Goal: Task Accomplishment & Management: Manage account settings

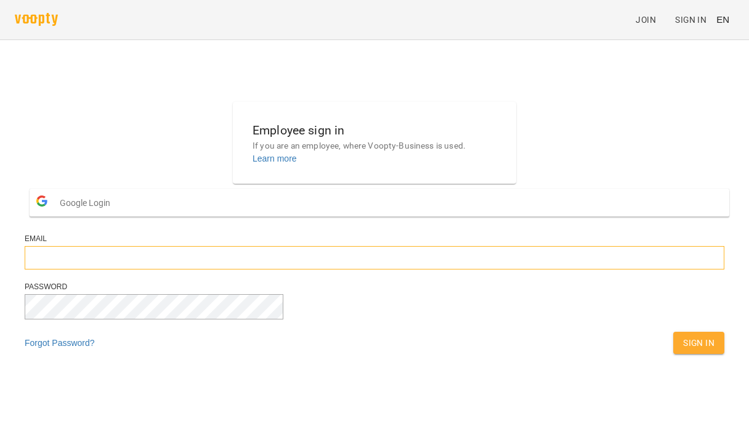
type input "**********"
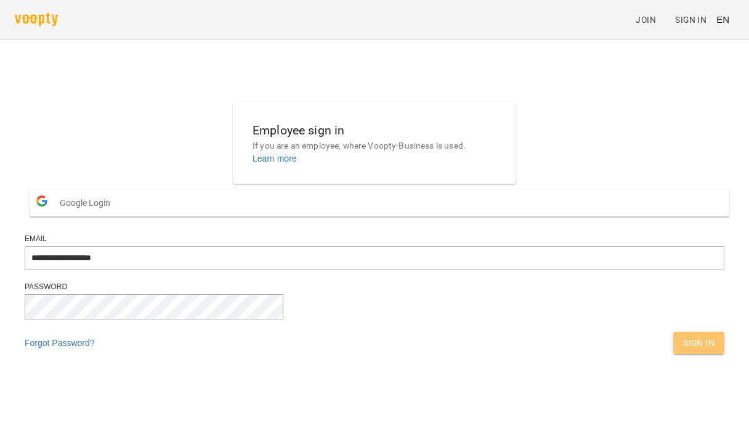
click at [683, 350] on span "Sign In" at bounding box center [698, 342] width 31 height 15
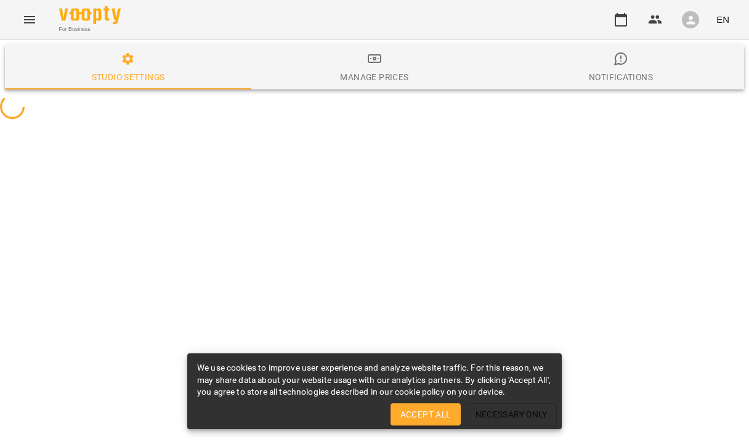
select select "**"
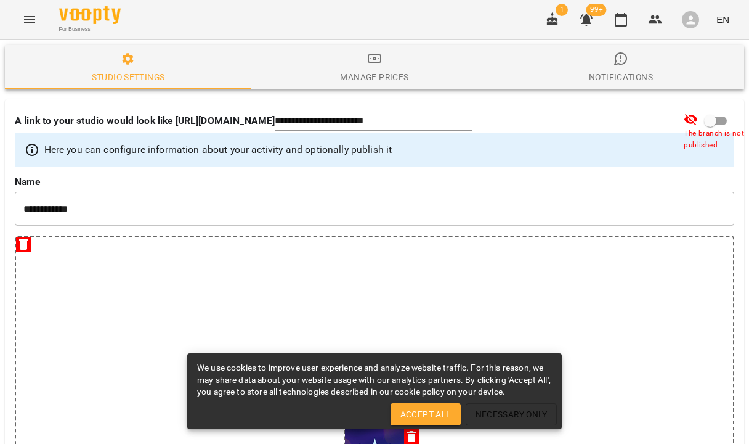
click at [426, 416] on span "Accept All" at bounding box center [425, 414] width 51 height 15
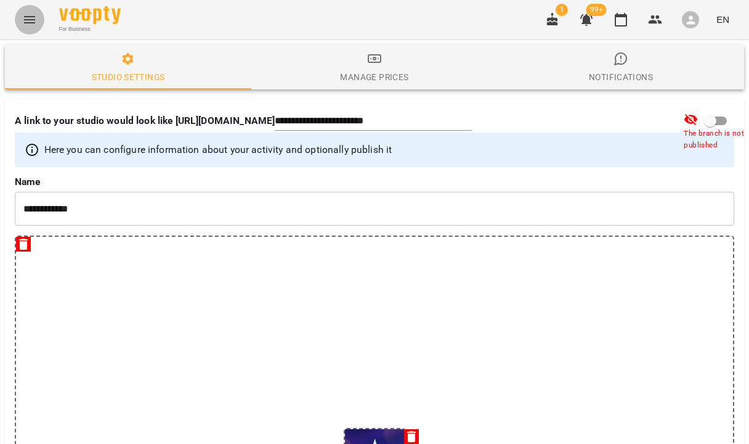
click at [28, 15] on icon "Menu" at bounding box center [29, 19] width 15 height 15
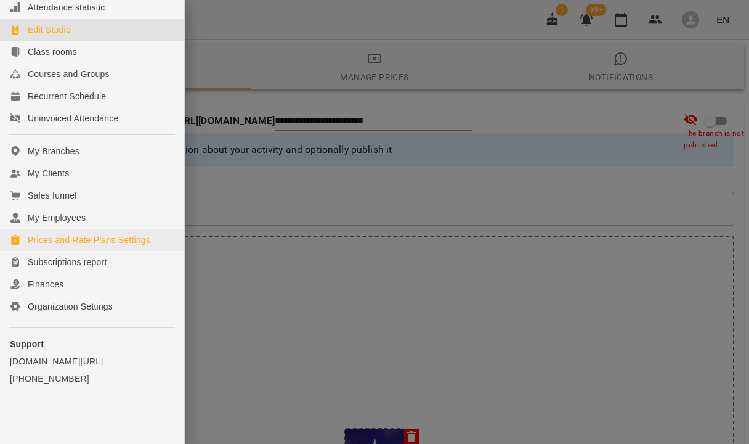
scroll to position [113, 0]
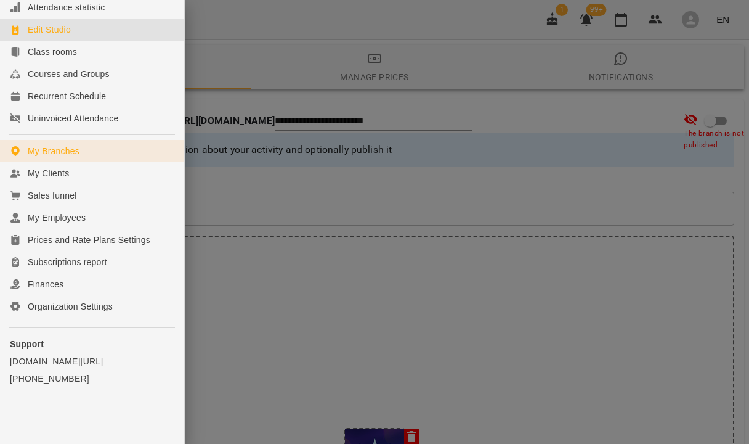
click at [79, 155] on link "My Branches" at bounding box center [92, 151] width 184 height 22
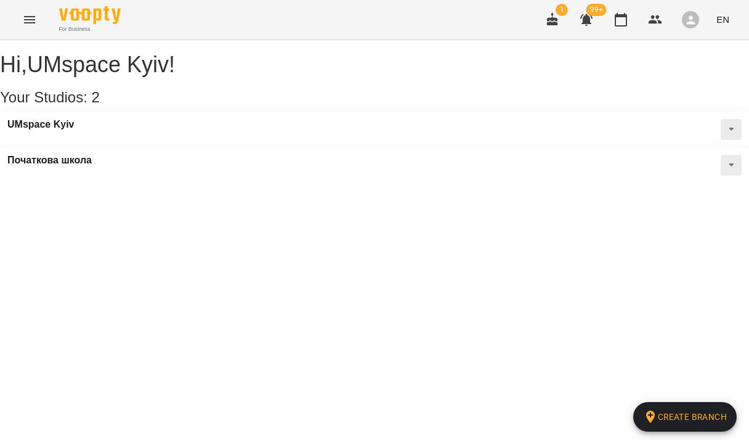
click at [33, 14] on icon "Menu" at bounding box center [29, 19] width 15 height 15
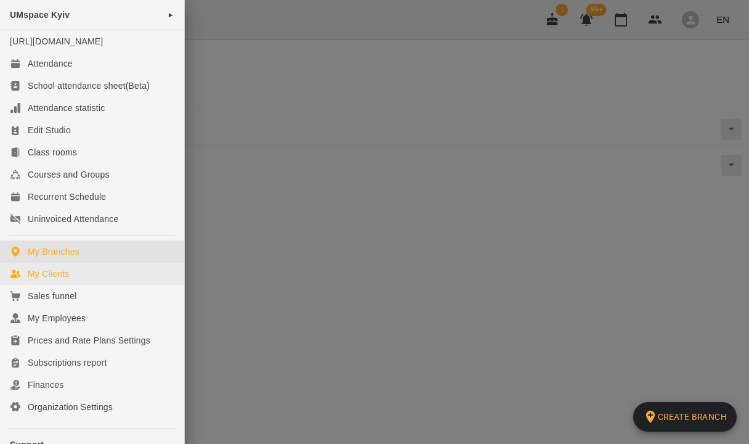
click at [38, 280] on div "My Clients" at bounding box center [48, 273] width 41 height 12
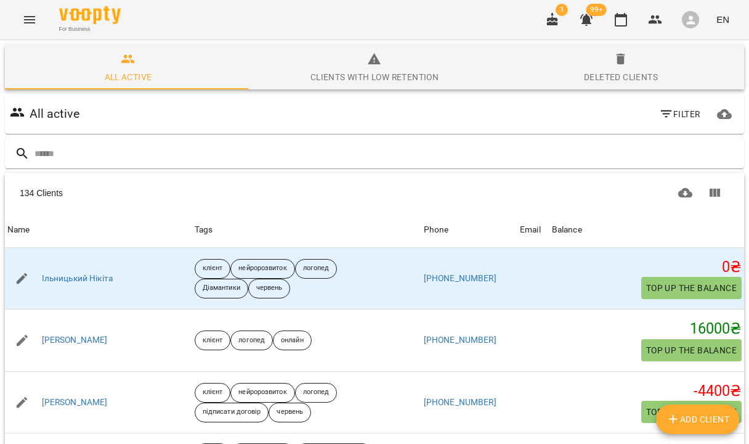
click at [26, 19] on icon "Menu" at bounding box center [29, 19] width 15 height 15
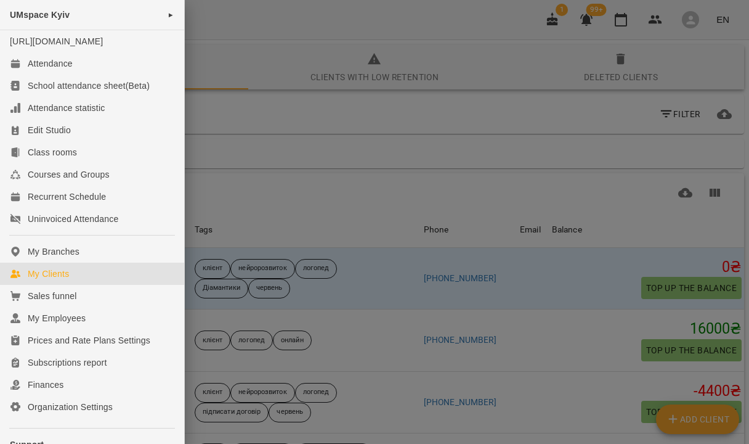
click at [362, 216] on div at bounding box center [374, 222] width 749 height 444
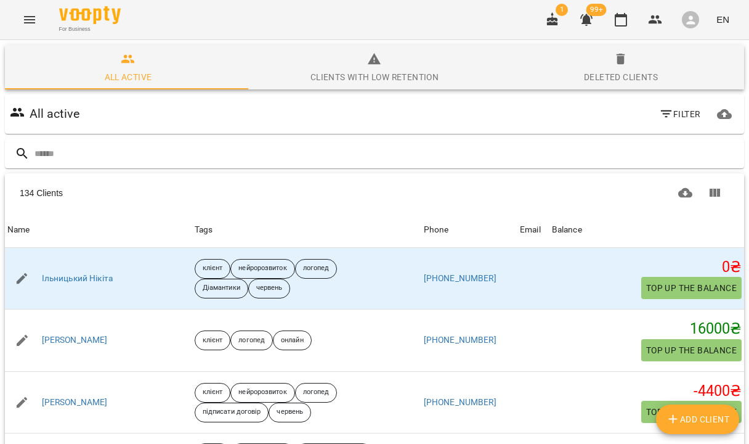
click at [31, 21] on icon "Menu" at bounding box center [29, 19] width 15 height 15
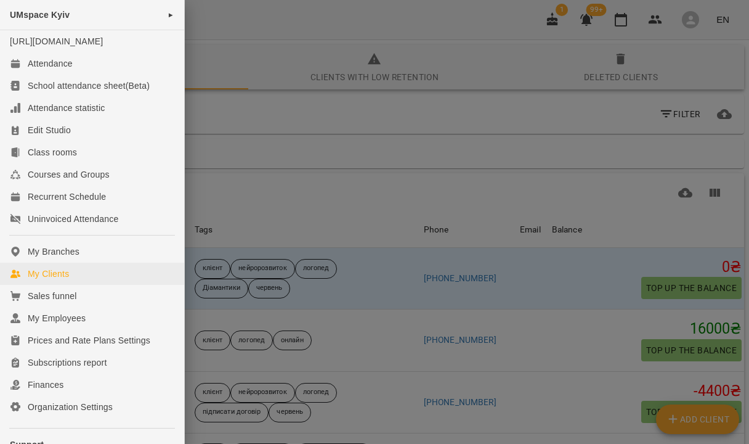
scroll to position [104, 0]
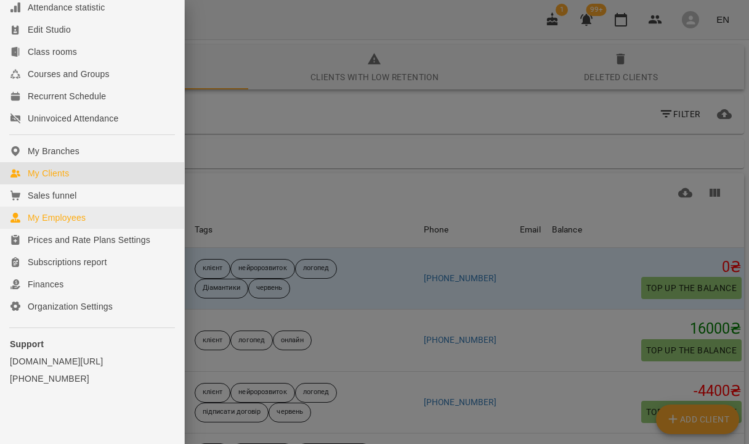
click at [70, 224] on div "My Employees" at bounding box center [57, 217] width 58 height 12
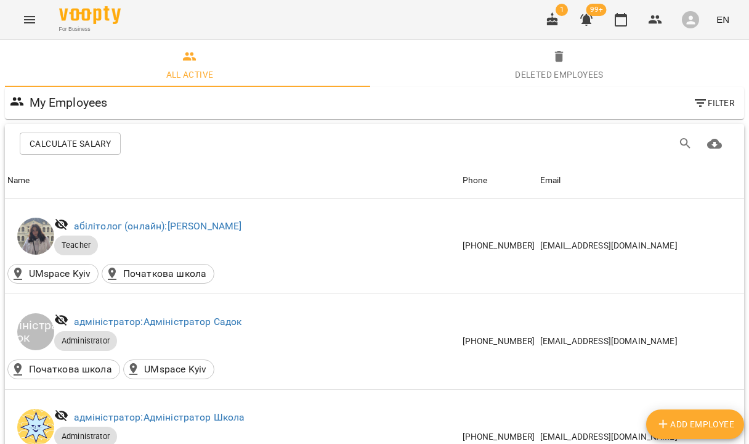
scroll to position [659, 0]
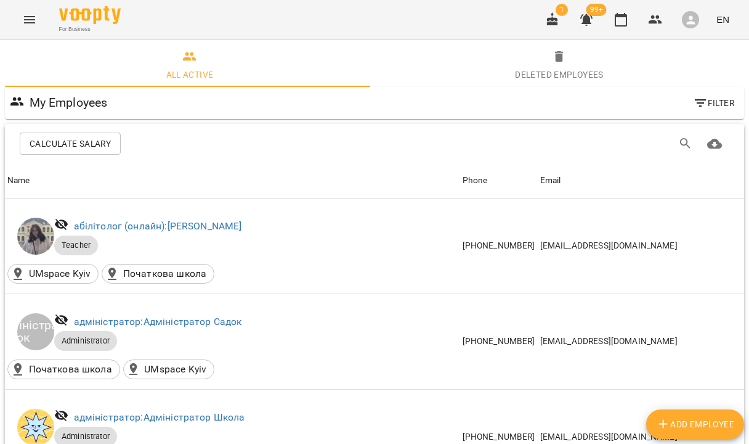
click at [694, 20] on icon "button" at bounding box center [690, 20] width 13 height 13
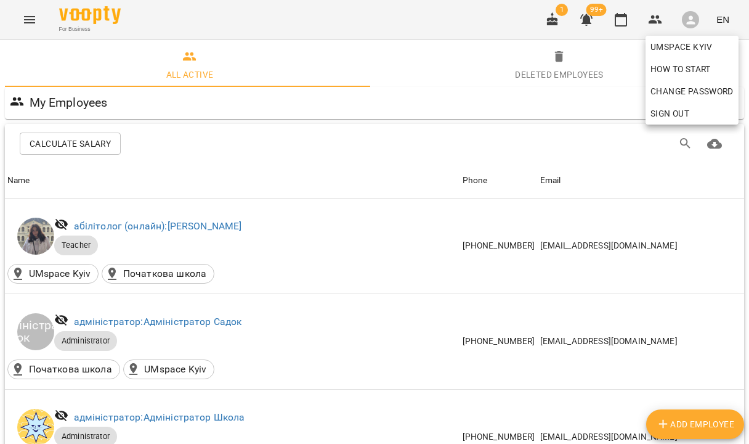
click at [184, 251] on div at bounding box center [374, 222] width 749 height 444
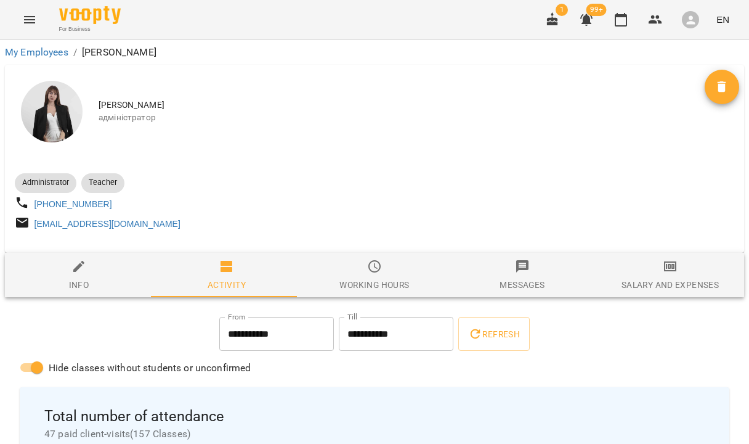
click at [55, 183] on span "Administrator" at bounding box center [46, 182] width 62 height 11
click at [386, 288] on div "Working hours" at bounding box center [374, 284] width 70 height 15
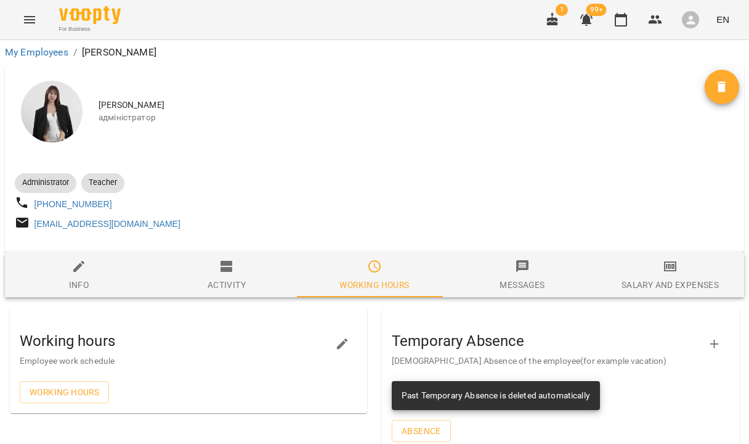
click at [196, 281] on span "Activity" at bounding box center [226, 275] width 133 height 33
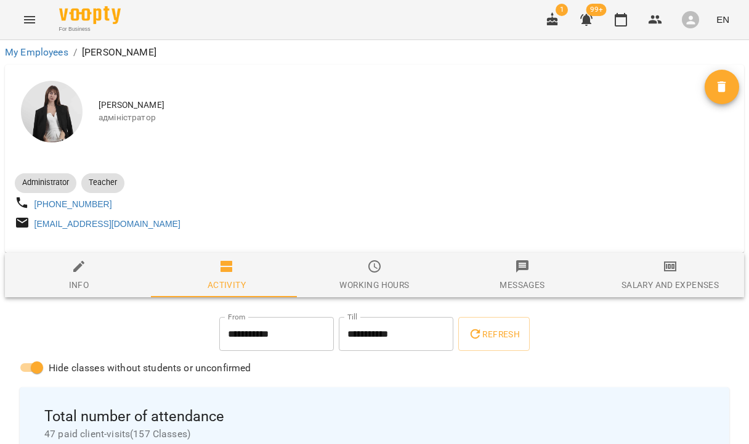
click at [80, 282] on div "Info" at bounding box center [79, 284] width 20 height 15
select select "**"
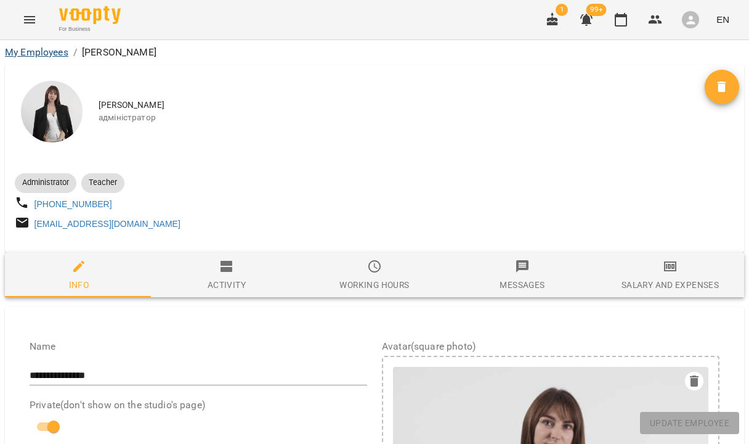
click at [49, 52] on link "My Employees" at bounding box center [36, 52] width 63 height 12
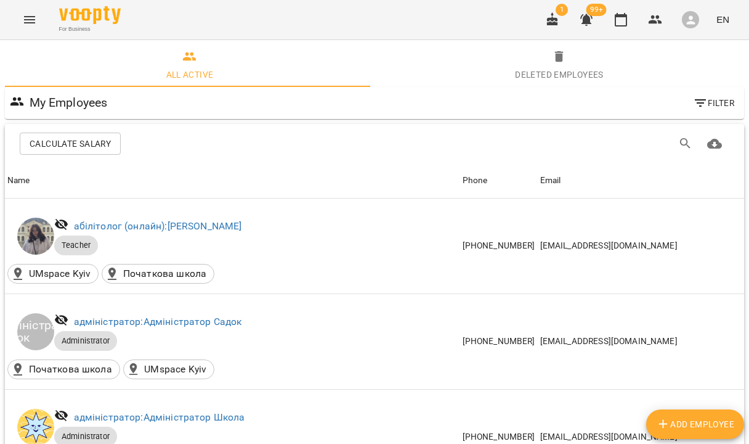
scroll to position [835, 0]
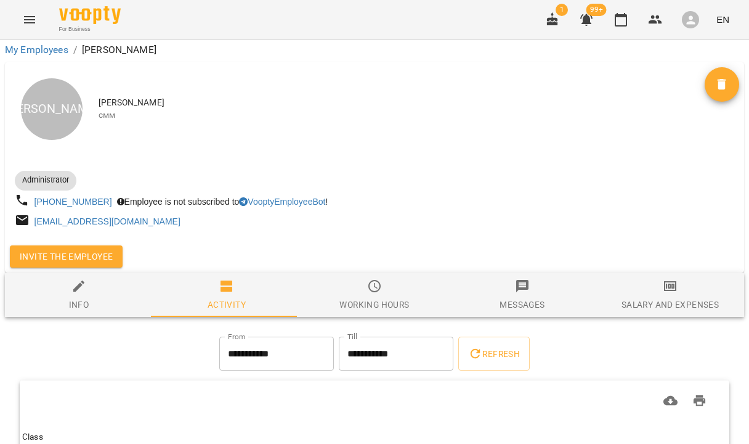
scroll to position [110, 0]
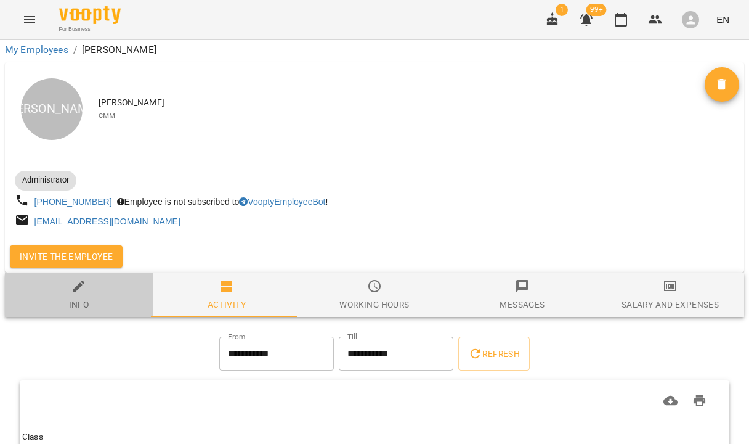
click at [88, 278] on span "Info" at bounding box center [78, 294] width 133 height 33
select select "**"
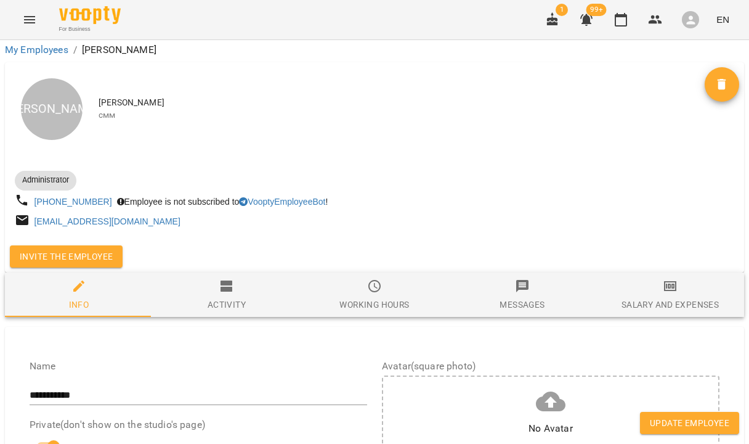
scroll to position [689, 0]
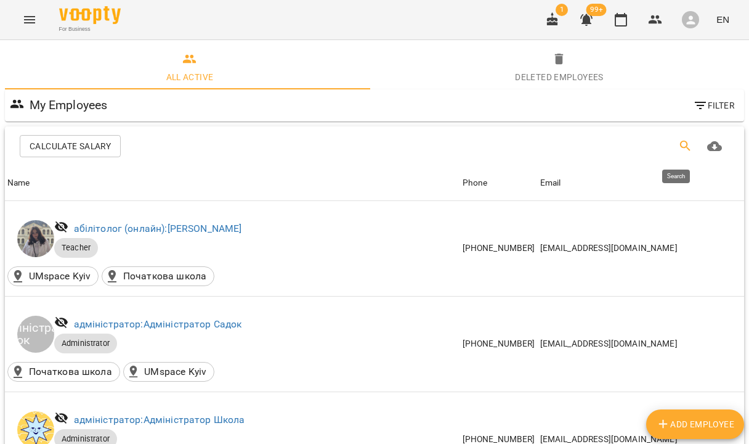
click at [680, 148] on icon "Search" at bounding box center [685, 146] width 15 height 15
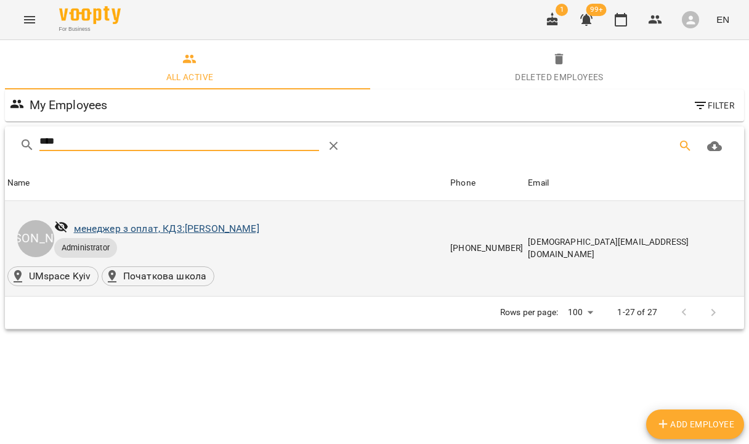
type input "****"
click at [112, 232] on link "менеджер з оплат, КД3: [PERSON_NAME]" at bounding box center [166, 228] width 185 height 12
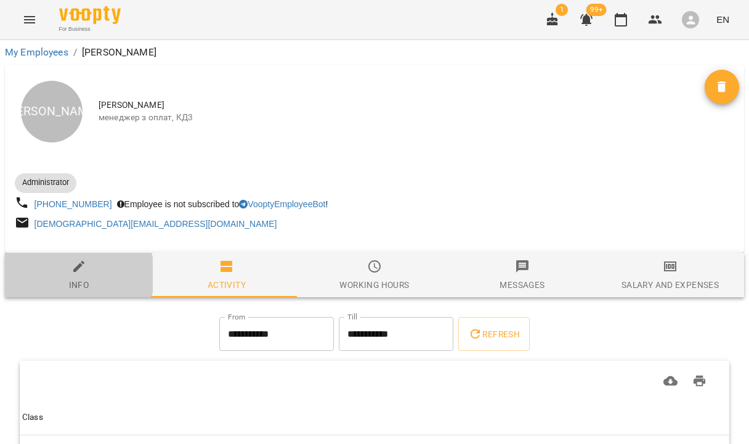
click at [71, 275] on span "Info" at bounding box center [78, 275] width 133 height 33
select select "**"
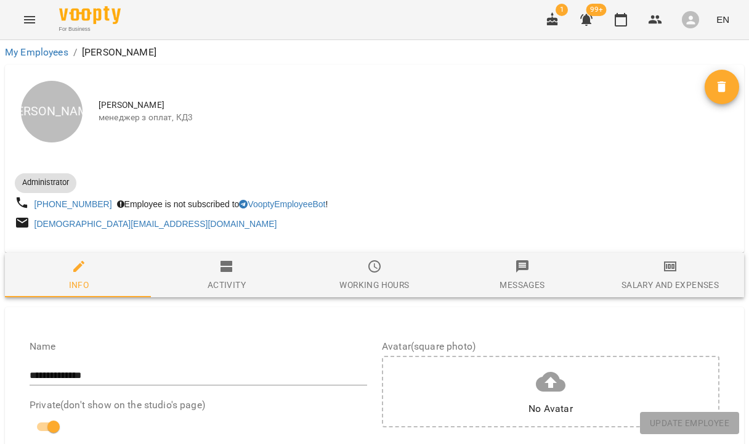
click at [231, 283] on div "Activity" at bounding box center [227, 284] width 38 height 15
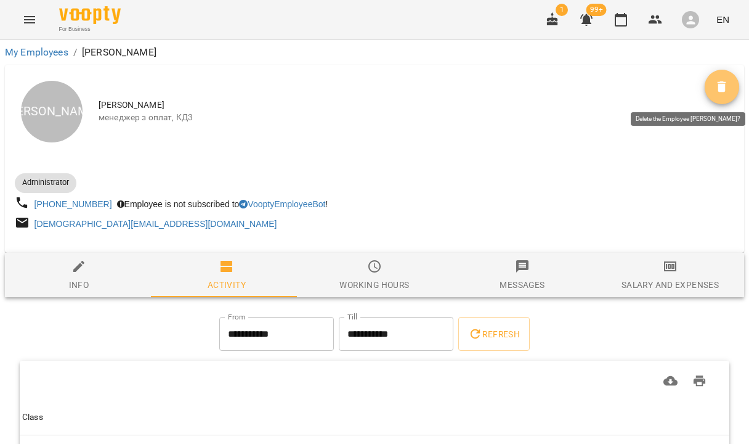
click at [718, 91] on icon "Delete" at bounding box center [722, 86] width 15 height 15
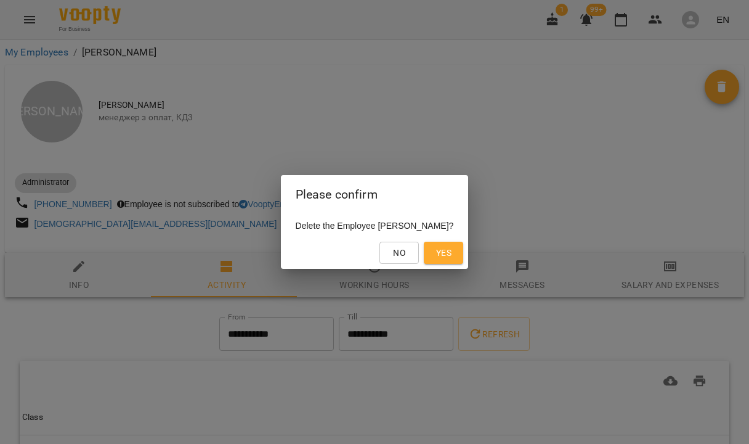
click at [450, 257] on span "Yes" at bounding box center [443, 252] width 15 height 15
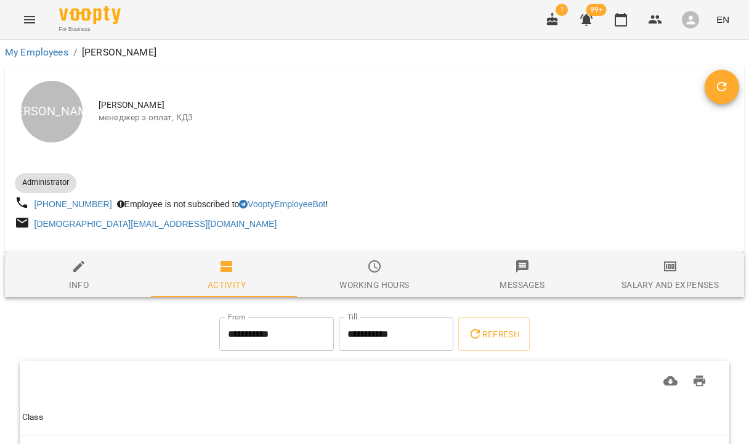
scroll to position [88, 0]
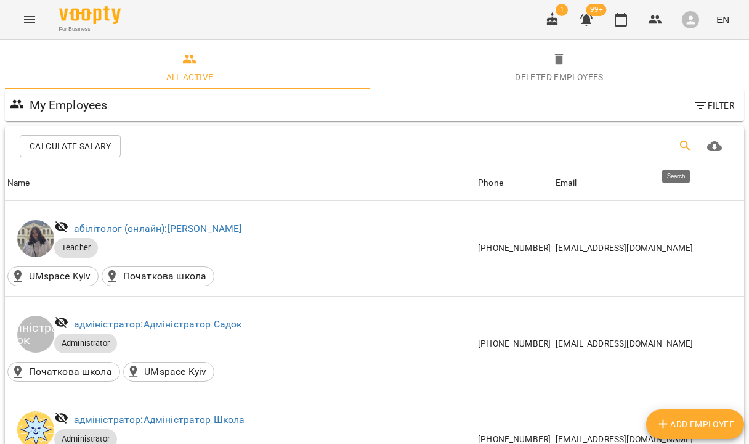
click at [680, 145] on icon "Search" at bounding box center [685, 146] width 15 height 15
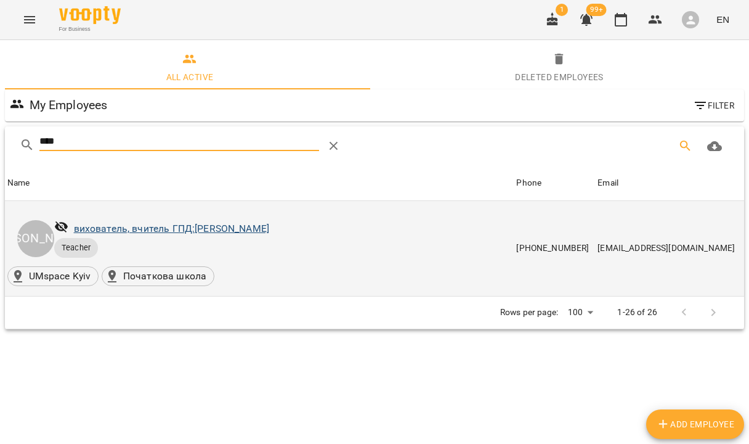
type input "****"
click at [222, 227] on link "вихователь, вчитель ГПД: [PERSON_NAME]" at bounding box center [171, 228] width 195 height 12
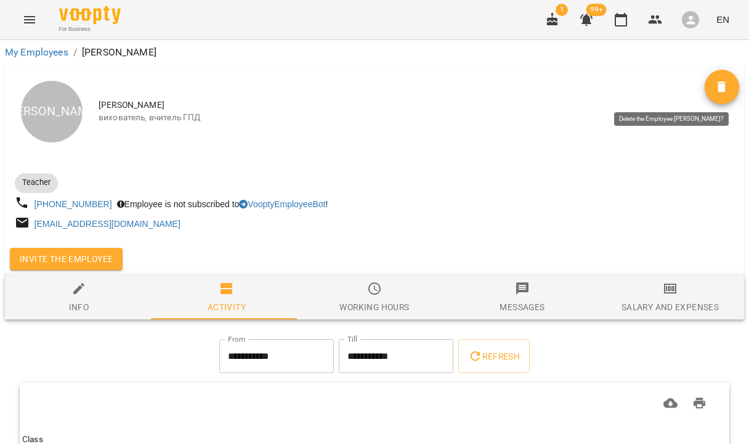
click at [724, 93] on span "Delete" at bounding box center [722, 86] width 35 height 15
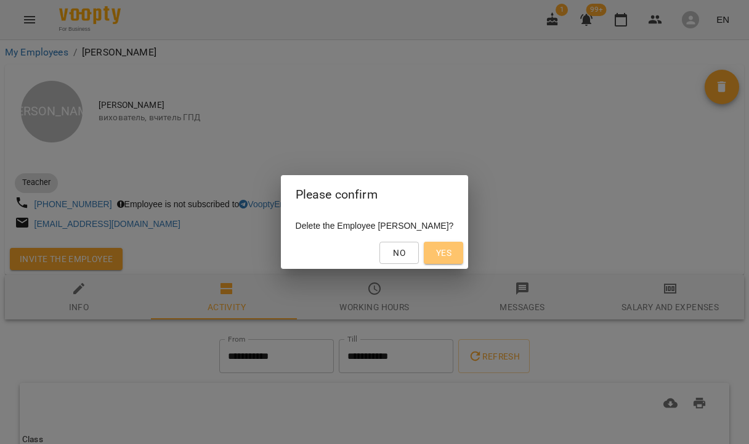
click at [452, 256] on span "Yes" at bounding box center [443, 252] width 15 height 15
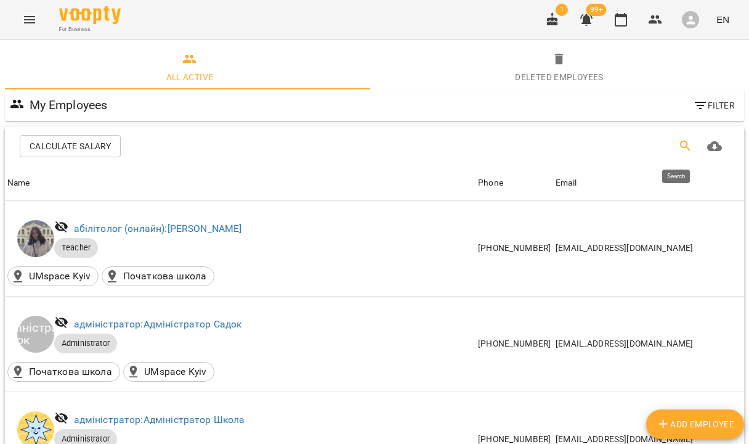
click at [680, 145] on icon "Search" at bounding box center [685, 146] width 15 height 15
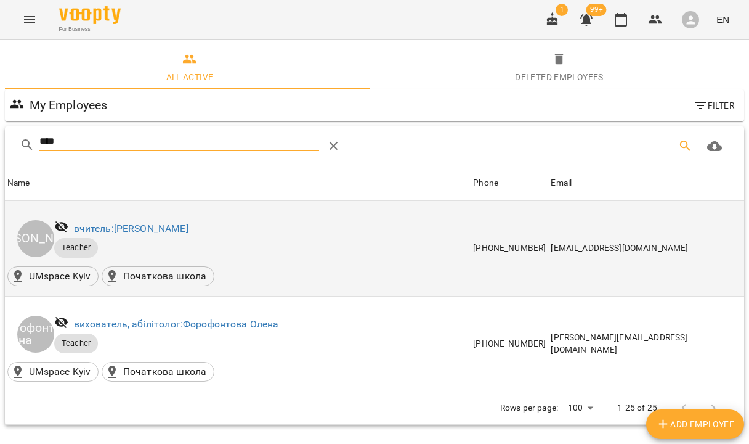
type input "****"
drag, startPoint x: 466, startPoint y: 245, endPoint x: 460, endPoint y: 245, distance: 6.8
click at [458, 245] on p "Teacher" at bounding box center [256, 248] width 404 height 20
click at [113, 221] on div "вчитель: [PERSON_NAME]" at bounding box center [131, 229] width 120 height 20
click at [112, 229] on link "вчитель: [PERSON_NAME]" at bounding box center [131, 228] width 115 height 12
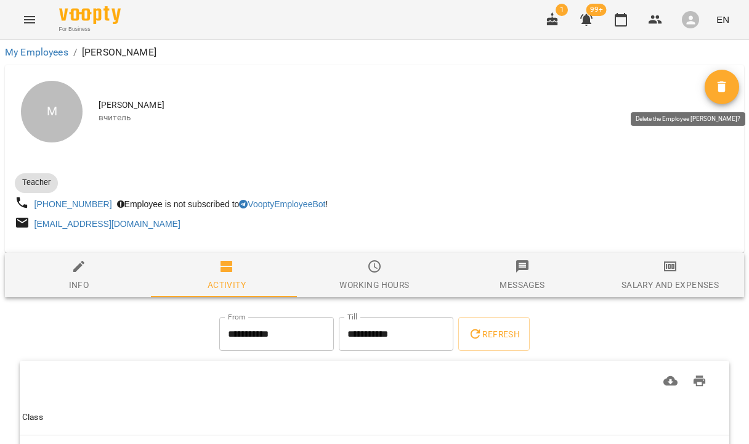
click at [719, 87] on icon "Delete" at bounding box center [722, 86] width 15 height 15
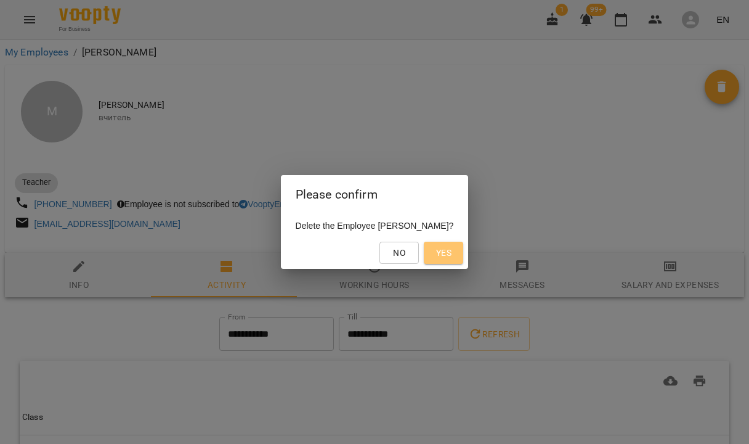
click at [452, 253] on span "Yes" at bounding box center [443, 252] width 15 height 15
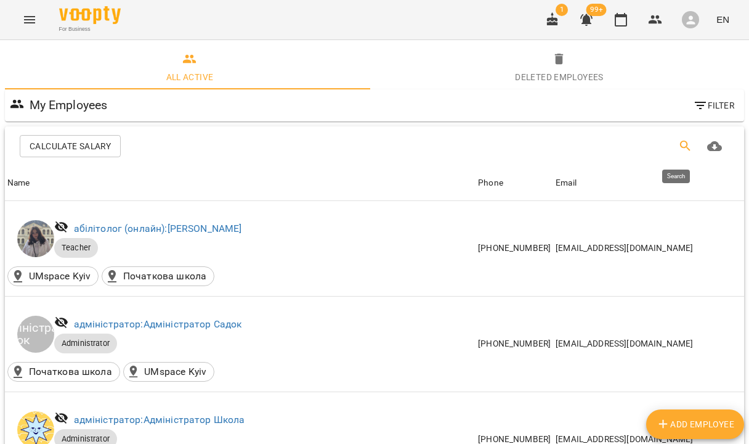
click at [679, 147] on icon "Search" at bounding box center [685, 146] width 15 height 15
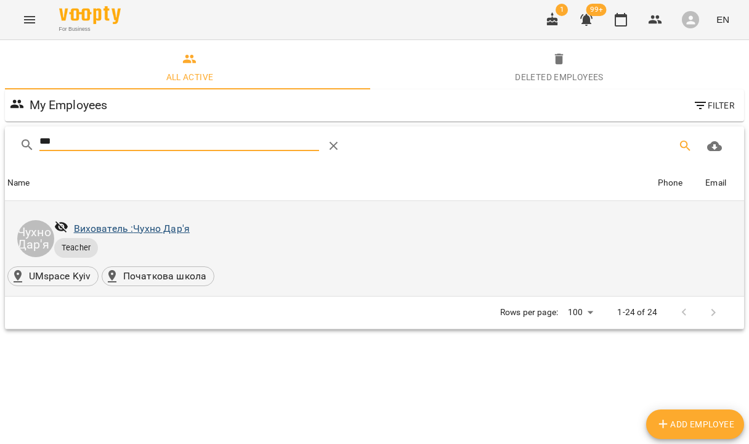
type input "***"
click at [110, 230] on link "Вихователь : [PERSON_NAME]'я" at bounding box center [132, 228] width 116 height 12
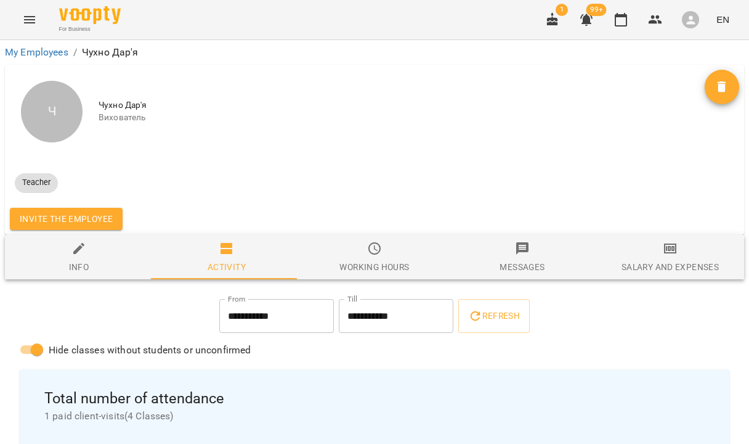
click at [715, 87] on icon "Delete" at bounding box center [722, 86] width 15 height 15
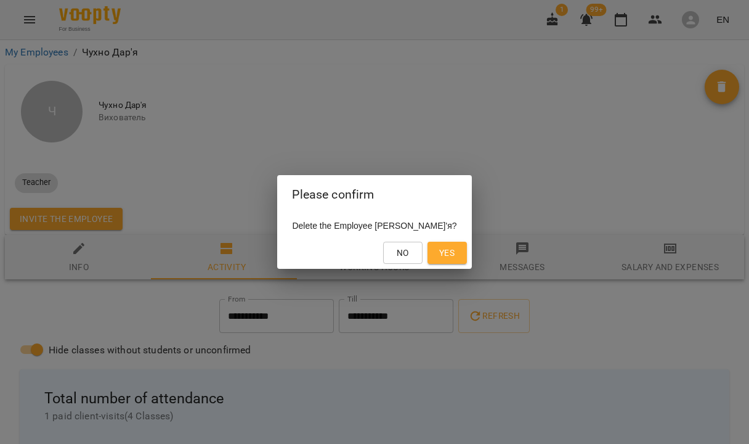
click at [439, 253] on span "Yes" at bounding box center [446, 252] width 15 height 15
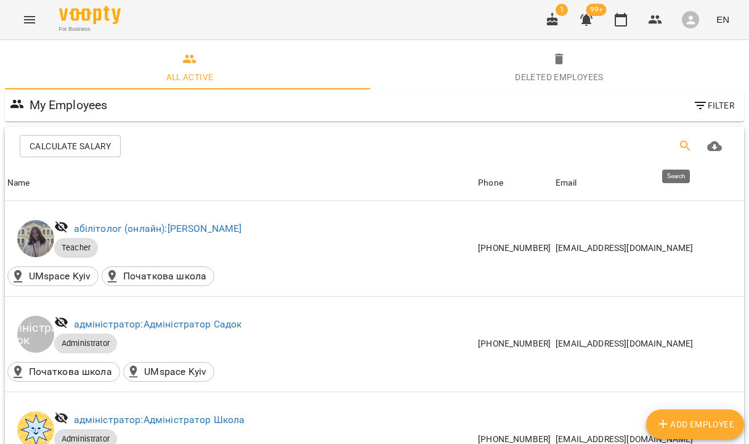
click at [680, 142] on icon "Search" at bounding box center [685, 145] width 10 height 10
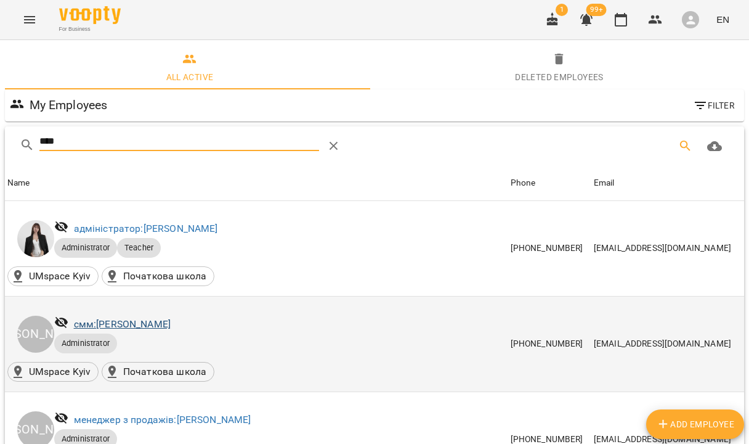
type input "****"
click at [112, 322] on link "смм: [PERSON_NAME]" at bounding box center [122, 324] width 97 height 12
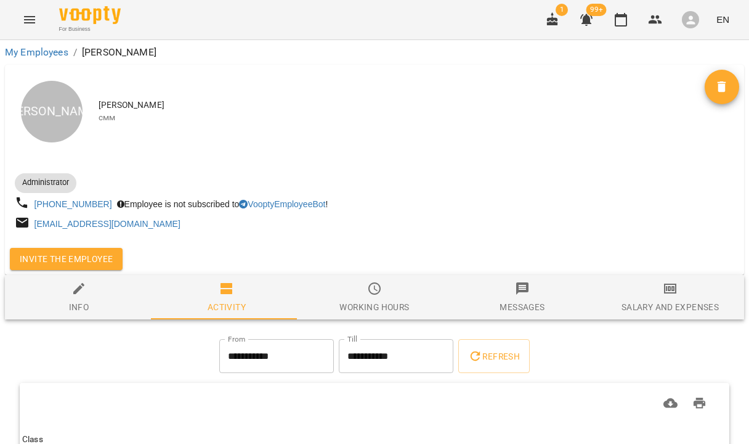
scroll to position [110, 0]
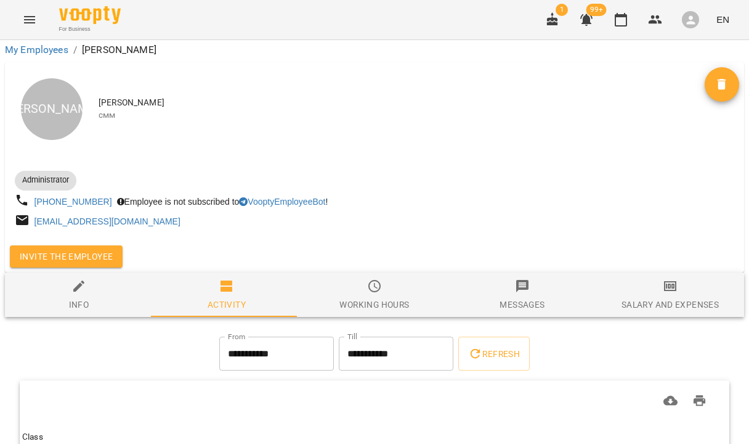
click at [84, 278] on icon "button" at bounding box center [78, 285] width 15 height 15
select select "**"
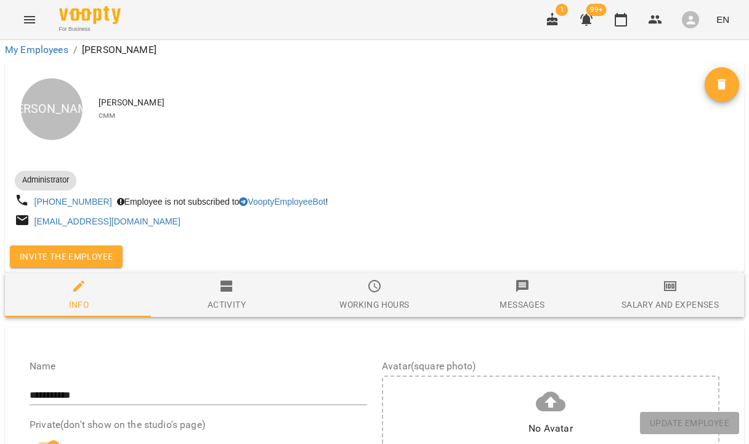
scroll to position [725, 0]
click at [679, 429] on span "Update Employee" at bounding box center [689, 422] width 79 height 15
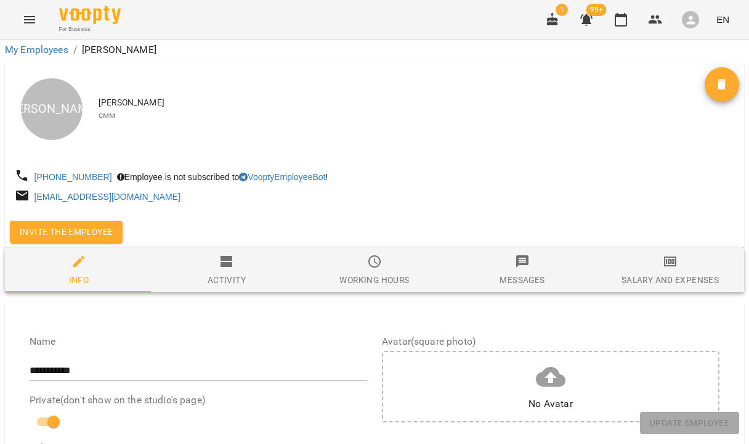
scroll to position [0, 0]
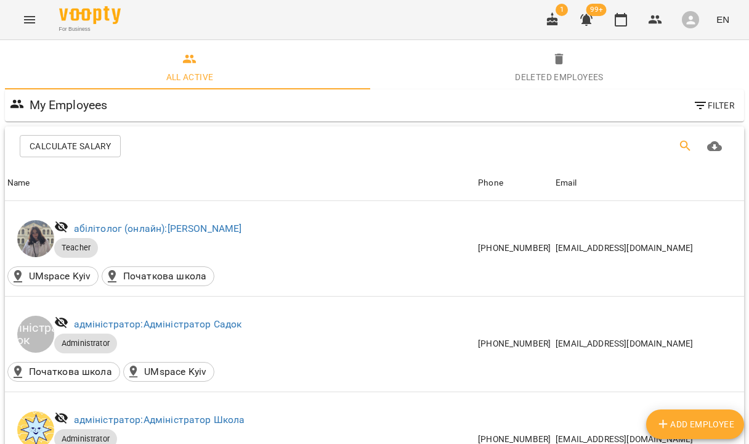
click at [684, 146] on button "Search" at bounding box center [686, 146] width 30 height 30
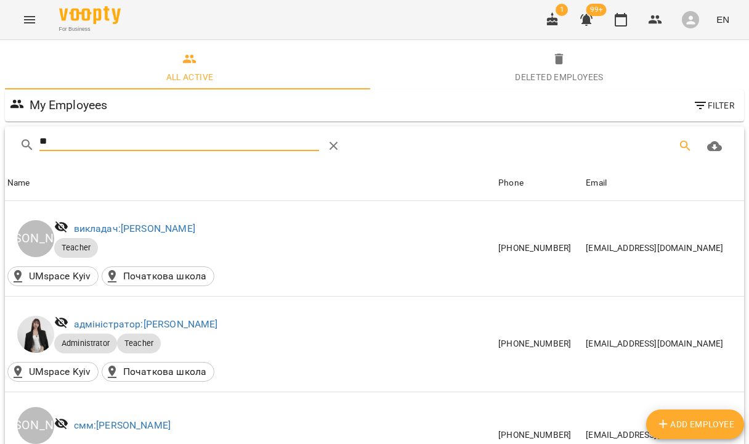
type input "*"
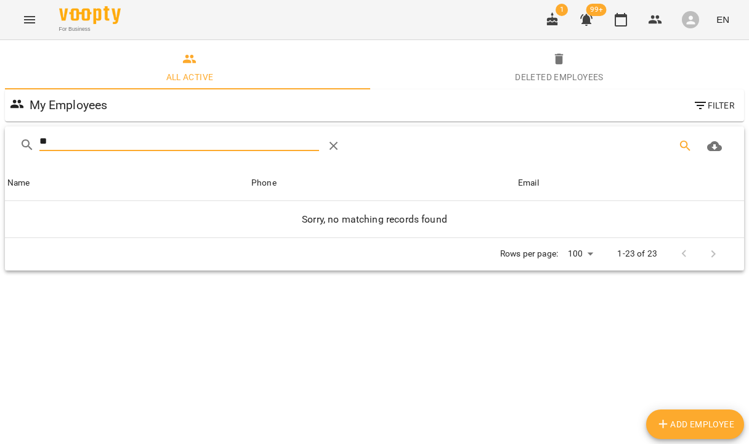
type input "*"
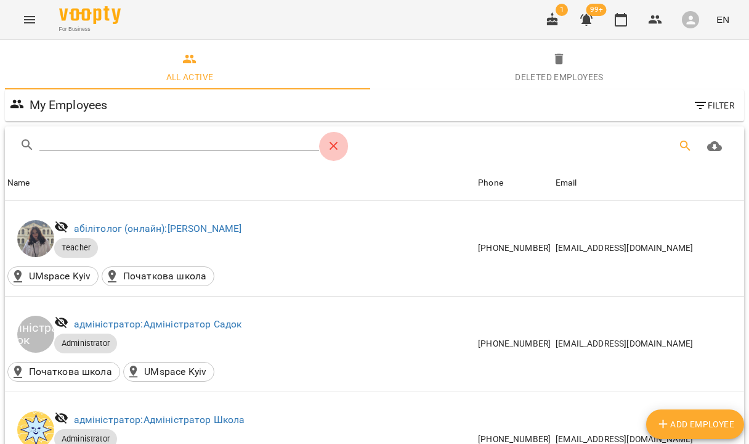
click at [338, 146] on icon "Table Toolbar" at bounding box center [334, 146] width 15 height 15
